Goal: Obtain resource: Download file/media

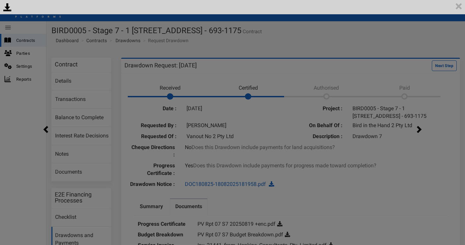
scroll to position [95, 0]
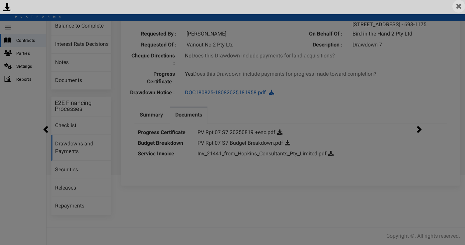
click at [460, 7] on img at bounding box center [458, 6] width 13 height 13
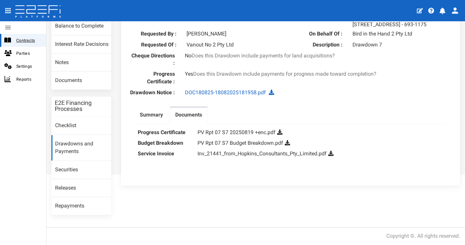
click at [21, 40] on span "Contracts" at bounding box center [28, 41] width 25 height 8
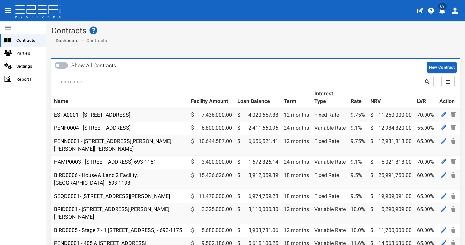
click at [445, 10] on icon "profile" at bounding box center [442, 11] width 7 height 7
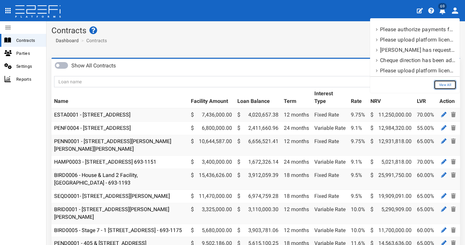
click at [447, 85] on link "View All" at bounding box center [445, 85] width 23 height 10
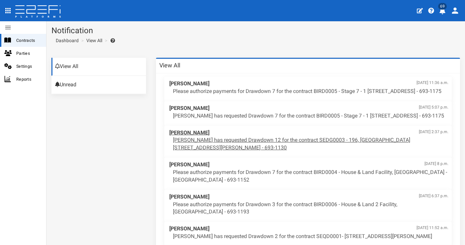
click at [276, 152] on p "[PERSON_NAME] has requested Drawdown 12 for the contract SEDG0003 - 196, [GEOGR…" at bounding box center [310, 143] width 275 height 15
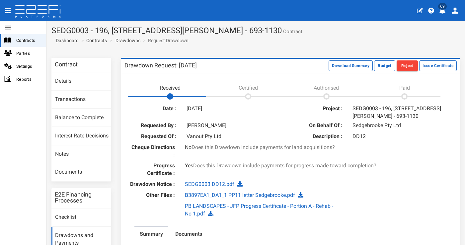
click at [444, 10] on icon "profile" at bounding box center [442, 11] width 6 height 7
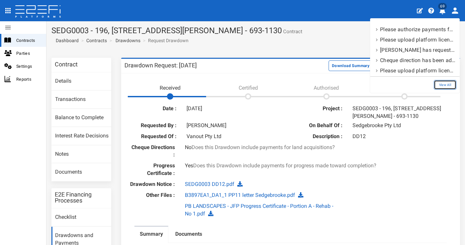
click at [453, 81] on link "View All" at bounding box center [445, 85] width 23 height 10
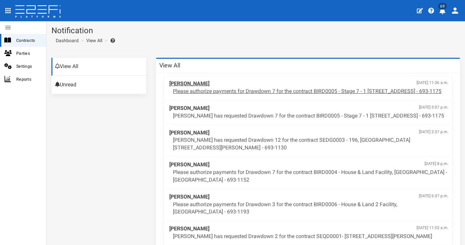
click at [275, 88] on p "Please authorize payments for Drawdown 7 for the contract BIRD0005 - Stage 7 - …" at bounding box center [310, 92] width 275 height 8
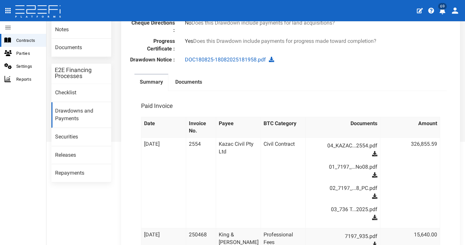
scroll to position [172, 0]
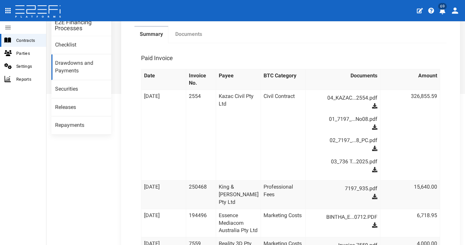
click at [196, 38] on label "Documents" at bounding box center [188, 35] width 27 height 8
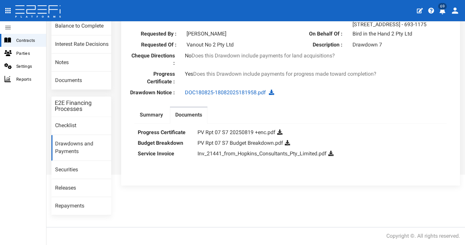
scroll to position [95, 0]
click at [260, 144] on link "PV Rpt 07 S7 Budget Breakdown.pdf" at bounding box center [240, 143] width 86 height 6
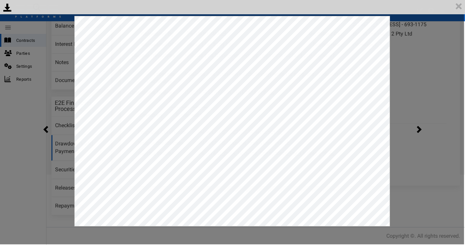
scroll to position [0, 0]
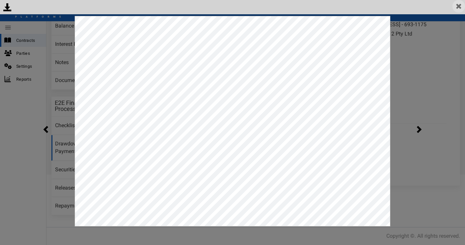
click at [459, 5] on img at bounding box center [458, 6] width 13 height 13
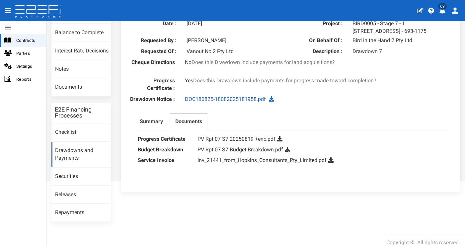
scroll to position [95, 0]
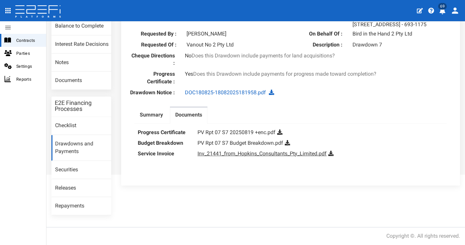
click at [245, 156] on link "Inv_21441_from_Hopkins_Consultants_Pty_Limited.pdf" at bounding box center [261, 153] width 129 height 6
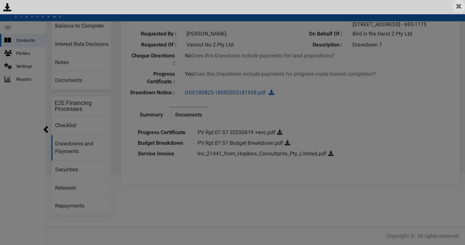
click at [461, 6] on img at bounding box center [458, 6] width 13 height 13
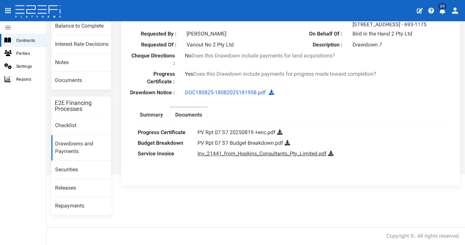
click at [296, 154] on link "Inv_21441_from_Hopkins_Consultants_Pty_Limited.pdf" at bounding box center [261, 153] width 129 height 6
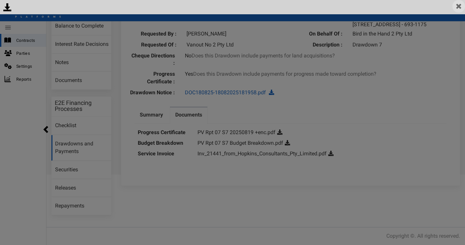
click at [457, 5] on img at bounding box center [458, 6] width 13 height 13
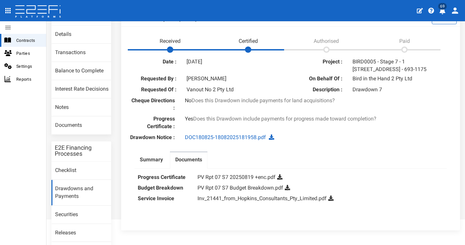
scroll to position [51, 0]
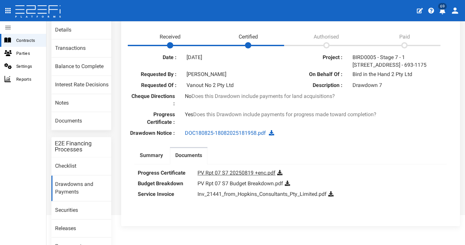
click at [236, 175] on link "PV Rpt 07 S7 20250819 +enc.pdf" at bounding box center [236, 173] width 78 height 6
